Goal: Task Accomplishment & Management: Use online tool/utility

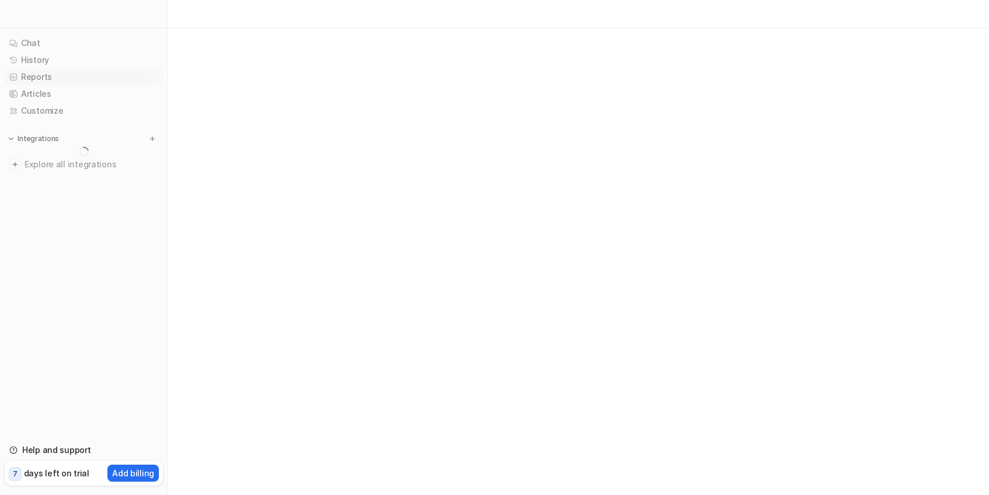
click at [97, 82] on link "Reports" at bounding box center [84, 77] width 158 height 16
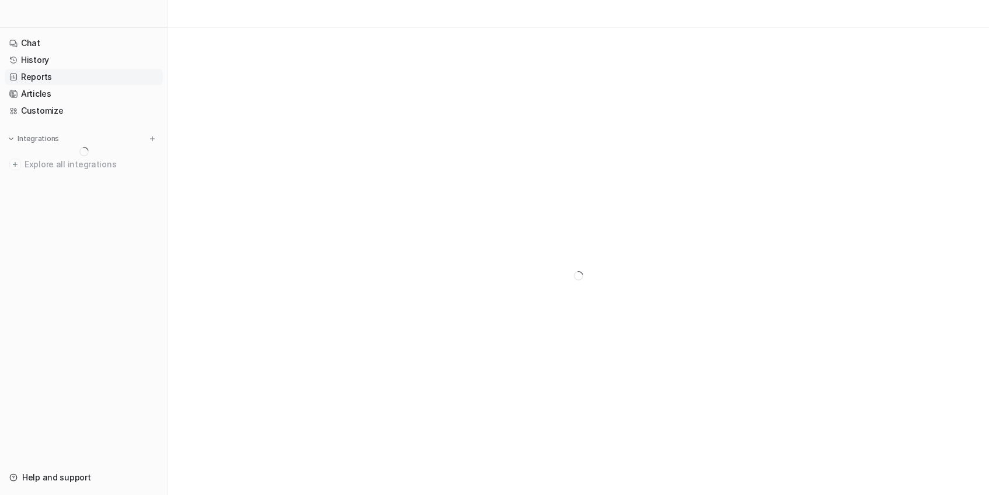
click at [86, 78] on link "Reports" at bounding box center [84, 77] width 158 height 16
click at [45, 58] on link "History" at bounding box center [84, 60] width 158 height 16
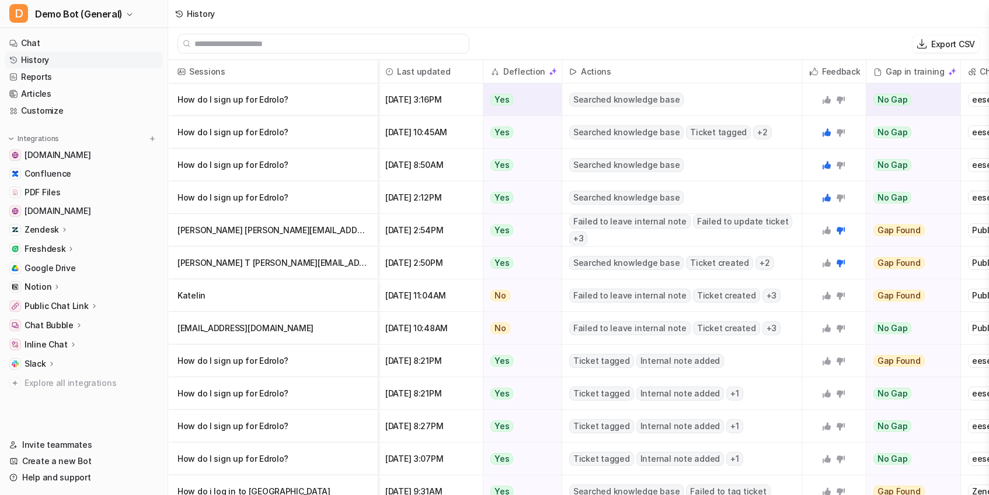
click at [602, 101] on span "Searched knowledge base" at bounding box center [626, 100] width 114 height 14
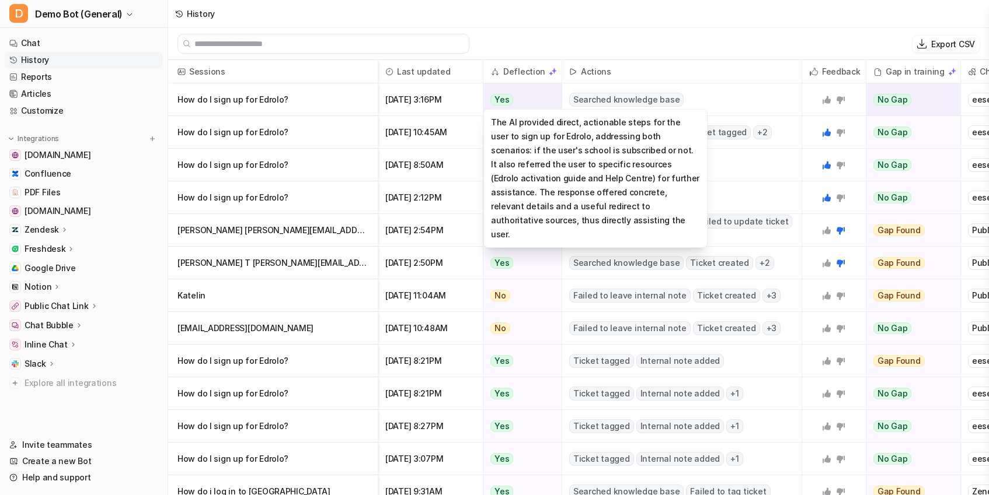
click at [497, 102] on span "Yes" at bounding box center [501, 100] width 23 height 12
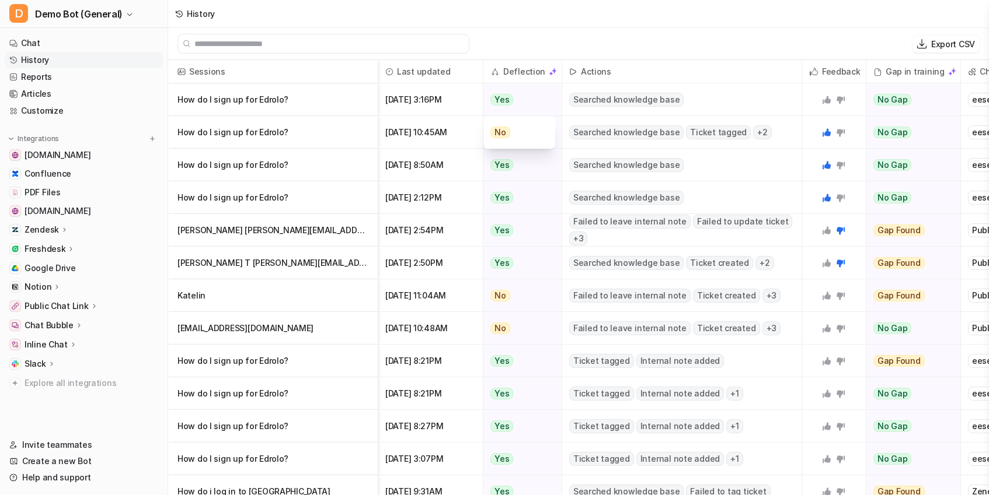
click at [627, 37] on div "Export CSV" at bounding box center [578, 44] width 821 height 32
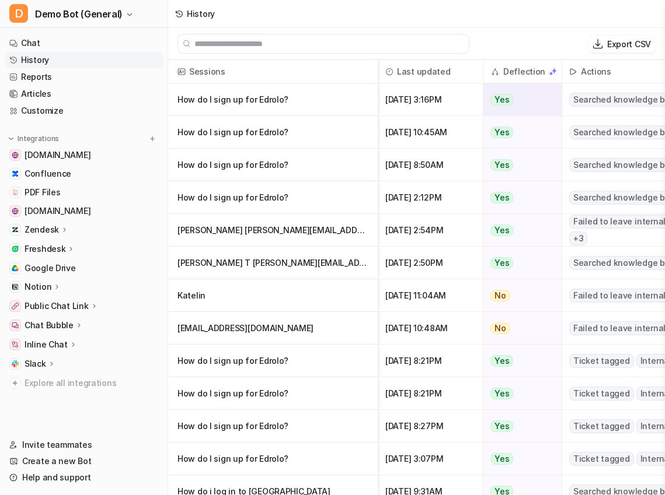
drag, startPoint x: 423, startPoint y: 101, endPoint x: 477, endPoint y: 99, distance: 54.3
click at [477, 99] on span "Sep 2 2025, 3:16PM" at bounding box center [430, 99] width 95 height 33
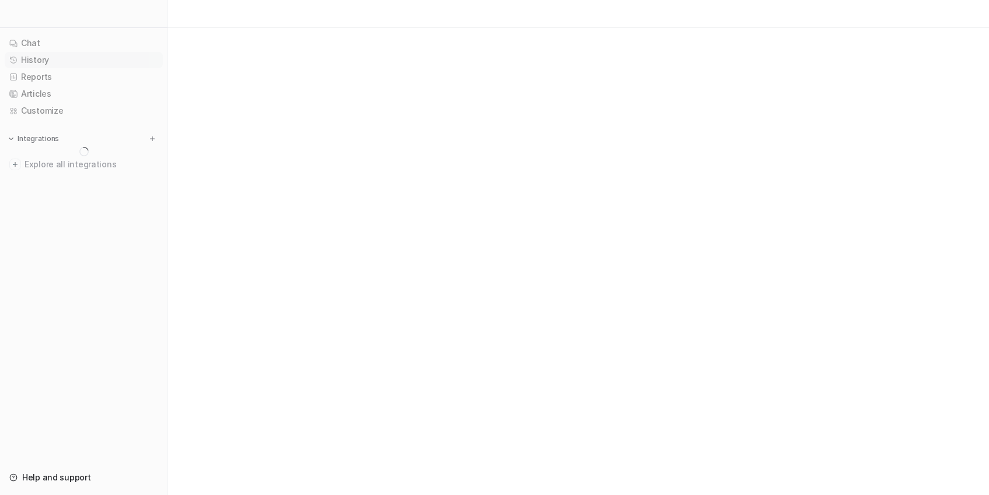
click at [44, 61] on link "History" at bounding box center [84, 60] width 158 height 16
click at [27, 61] on link "History" at bounding box center [84, 60] width 158 height 16
click at [61, 64] on link "History" at bounding box center [84, 60] width 158 height 16
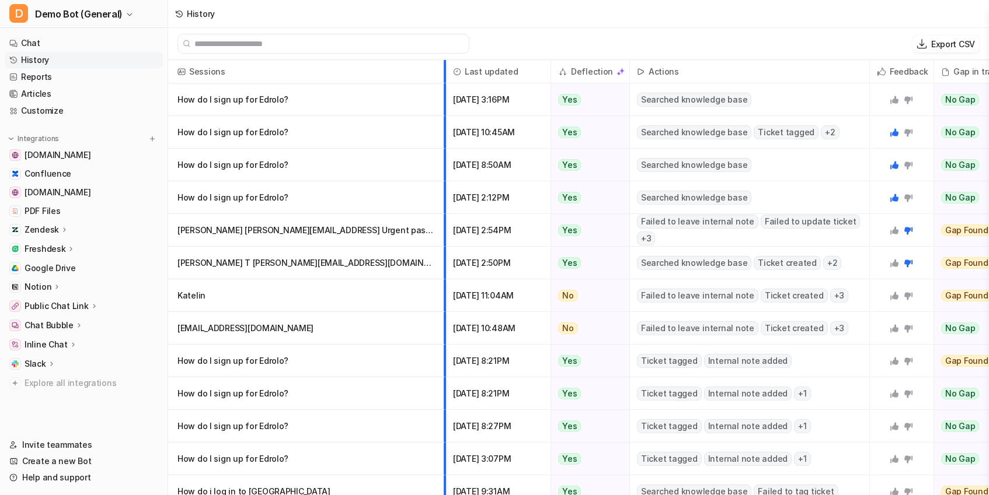
click at [444, 83] on div at bounding box center [441, 71] width 6 height 23
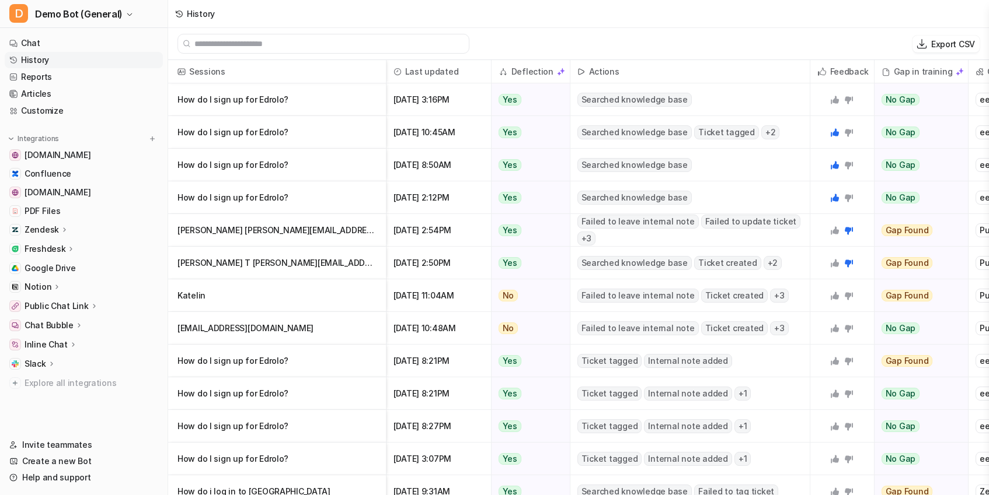
click at [384, 74] on div at bounding box center [383, 71] width 6 height 23
